Goal: Information Seeking & Learning: Learn about a topic

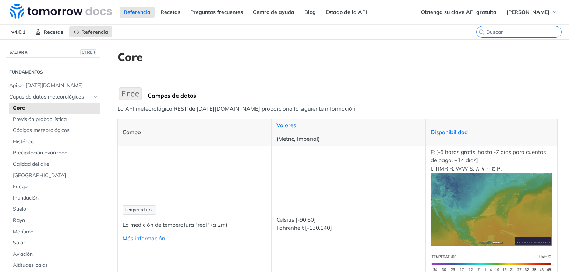
click at [514, 31] on input "CTRL-K" at bounding box center [523, 32] width 75 height 7
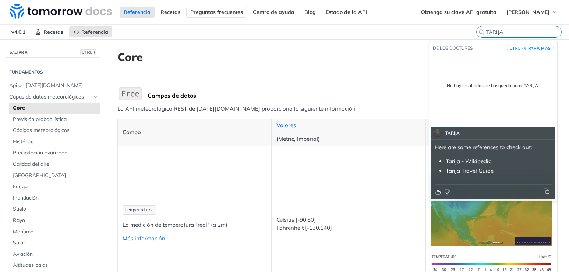
type input "TARIJA"
click at [194, 14] on link "Preguntas frecuentes" at bounding box center [216, 12] width 61 height 11
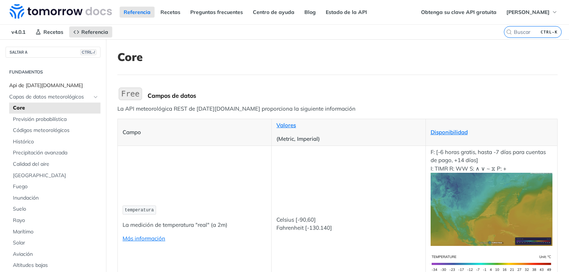
click at [46, 88] on span "Api de [DATE][DOMAIN_NAME]" at bounding box center [53, 85] width 89 height 7
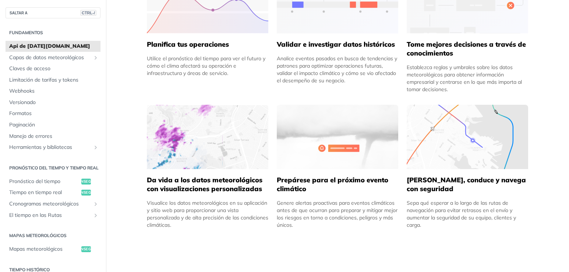
scroll to position [405, 0]
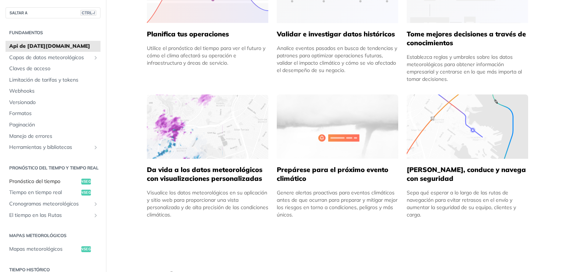
click at [56, 185] on span "Pronóstico del tiempo" at bounding box center [44, 181] width 70 height 7
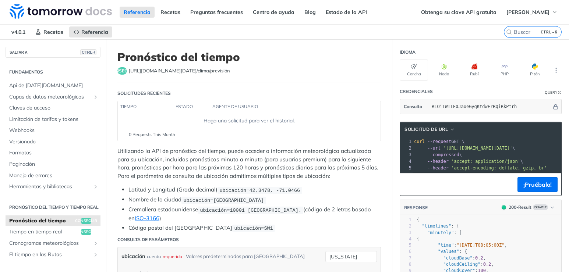
click at [382, 29] on nav "v4.0.1 Recetas Referencia" at bounding box center [252, 32] width 504 height 15
